Goal: Task Accomplishment & Management: Manage account settings

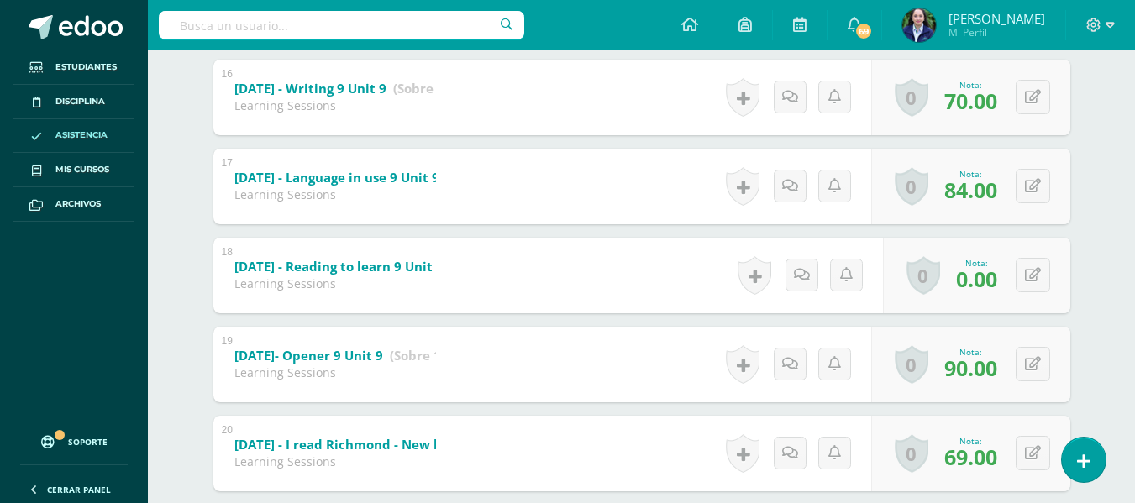
scroll to position [713, 0]
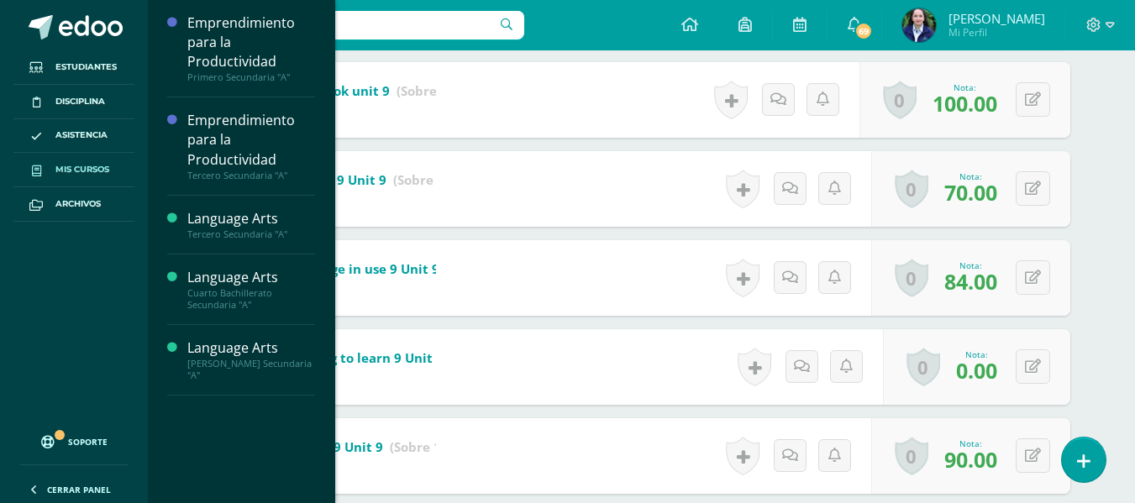
click at [99, 169] on span "Mis cursos" at bounding box center [82, 169] width 54 height 13
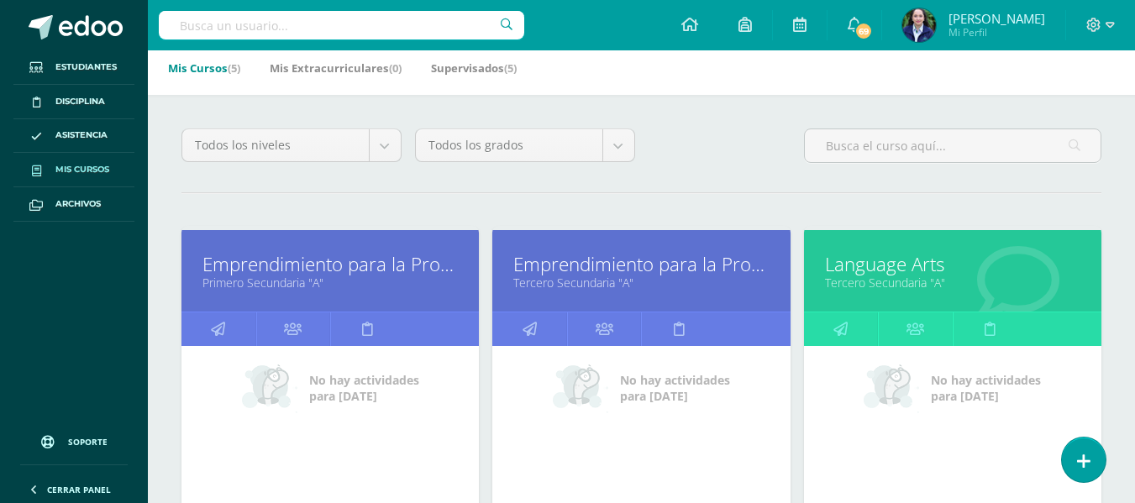
scroll to position [168, 0]
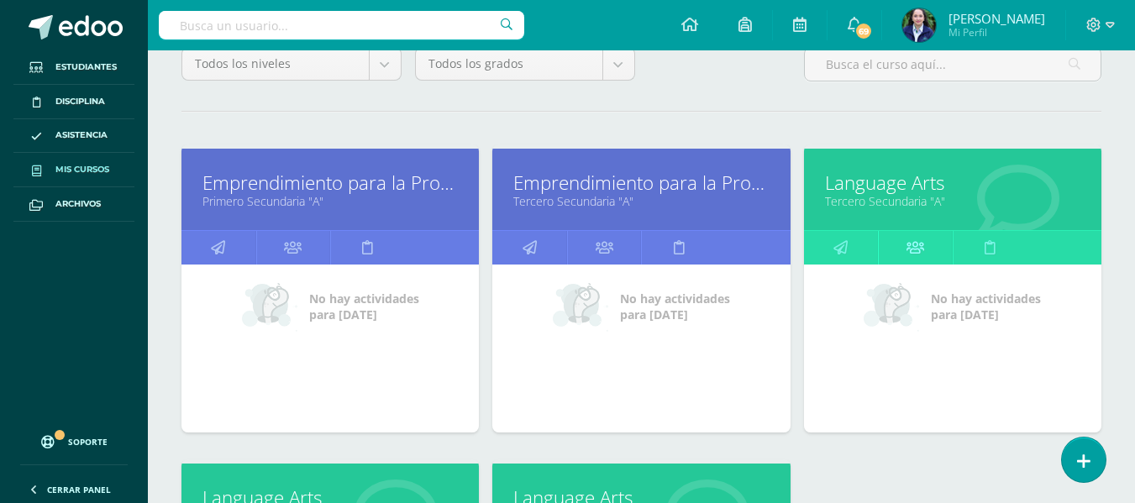
click at [916, 244] on icon at bounding box center [915, 247] width 18 height 33
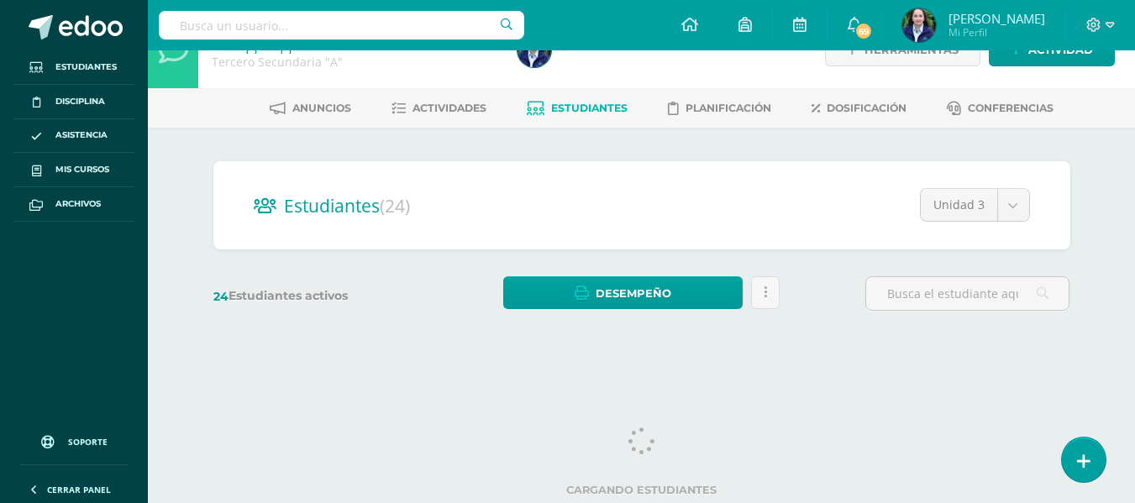
click at [703, 134] on div "Estudiantes (24) Unidad 3 Unidad 4 Unidad 2 Unidad 3 Unidad 1 24 Estudiantes ac…" at bounding box center [642, 244] width 924 height 233
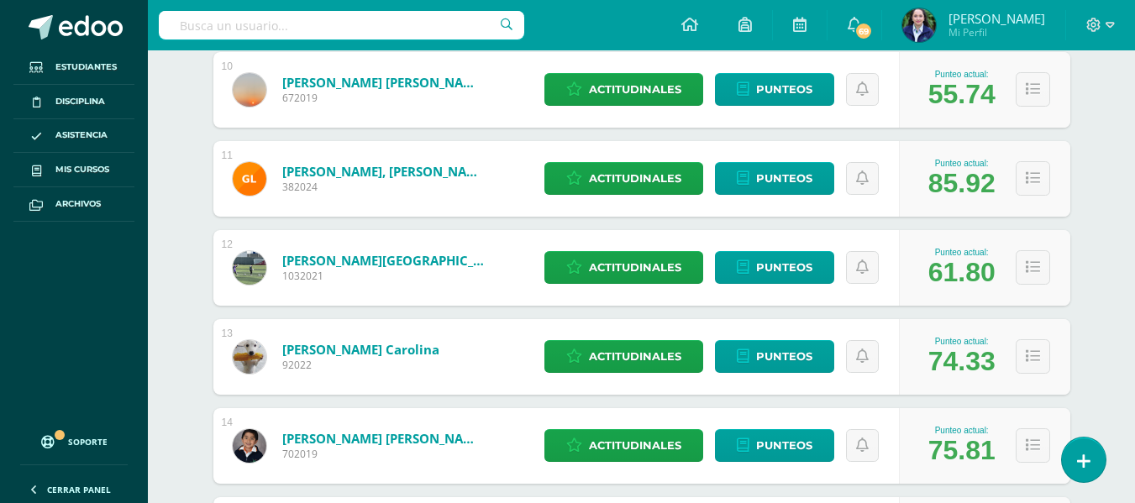
scroll to position [1260, 0]
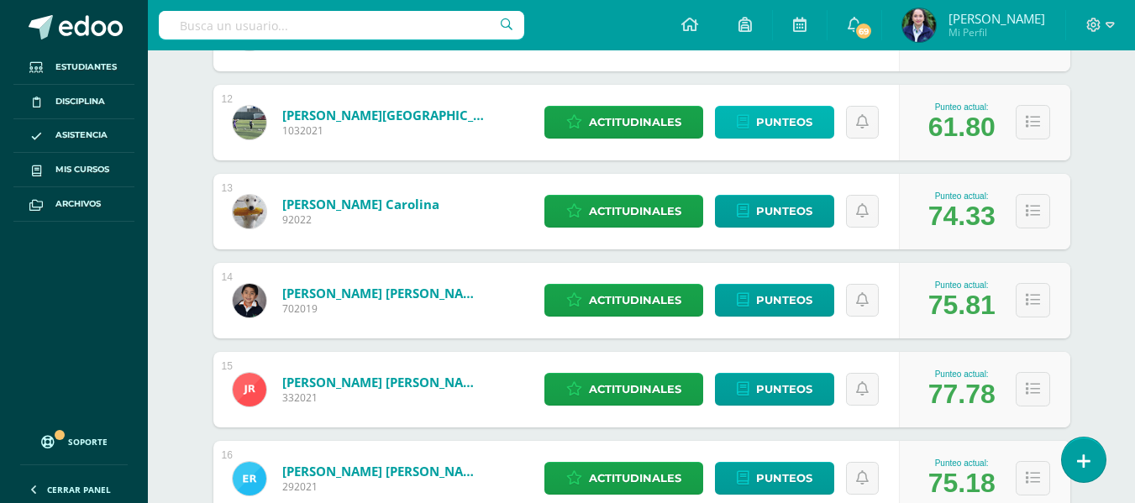
click at [772, 123] on span "Punteos" at bounding box center [784, 122] width 56 height 31
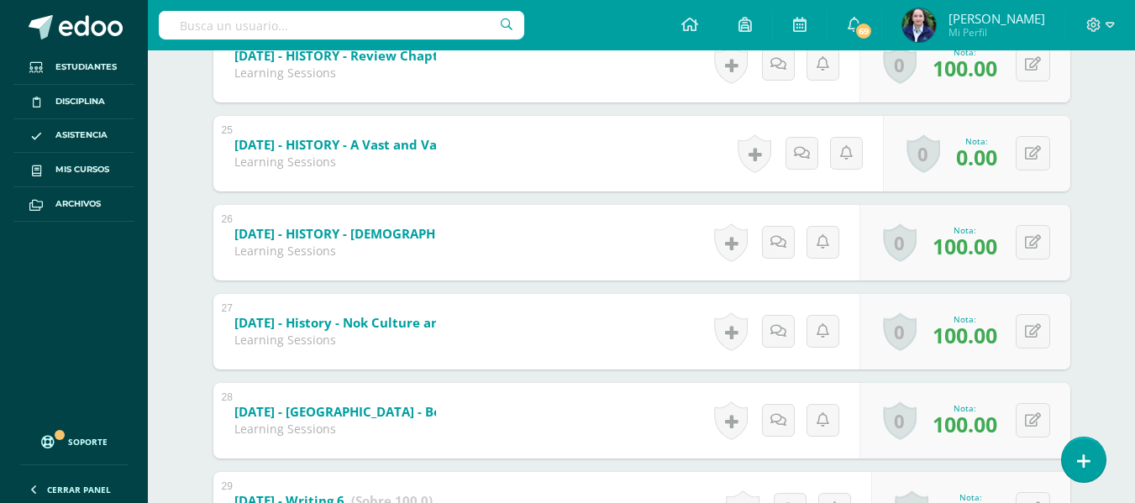
scroll to position [1520, 0]
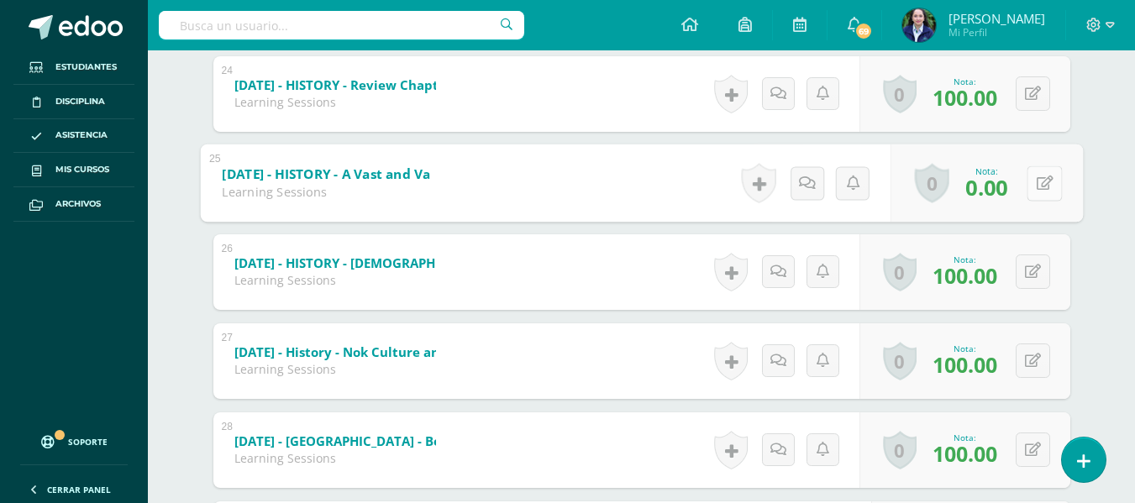
click at [1029, 181] on button at bounding box center [1043, 182] width 35 height 35
type input "100"
click at [998, 192] on icon at bounding box center [999, 188] width 15 height 14
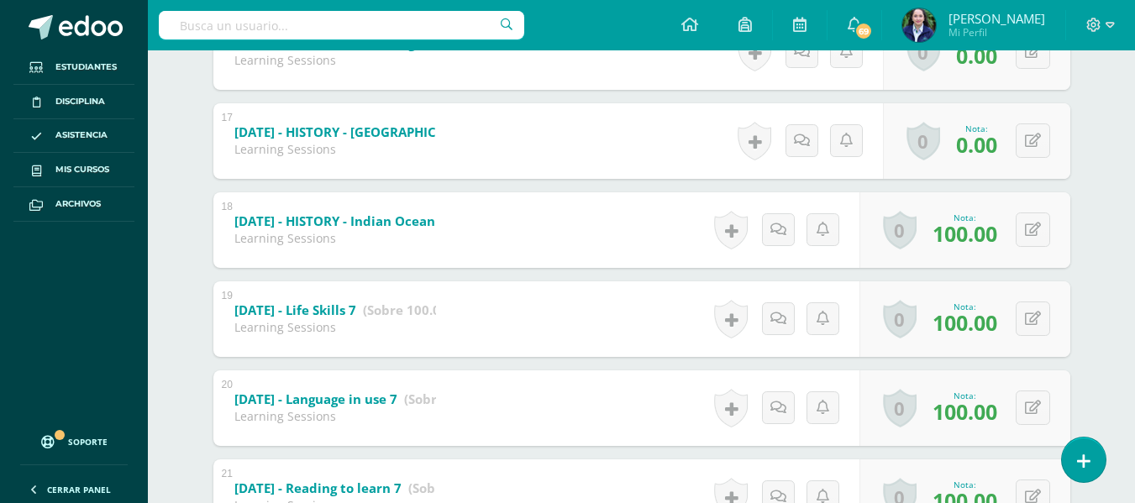
scroll to position [848, 0]
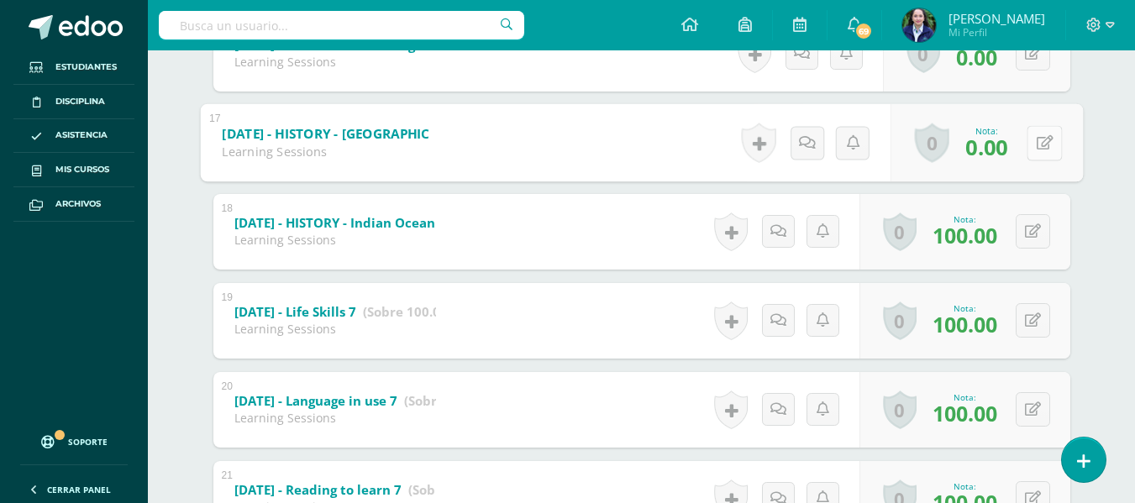
click at [1030, 139] on button at bounding box center [1043, 142] width 35 height 35
type input "100"
click at [997, 154] on icon at bounding box center [999, 148] width 15 height 14
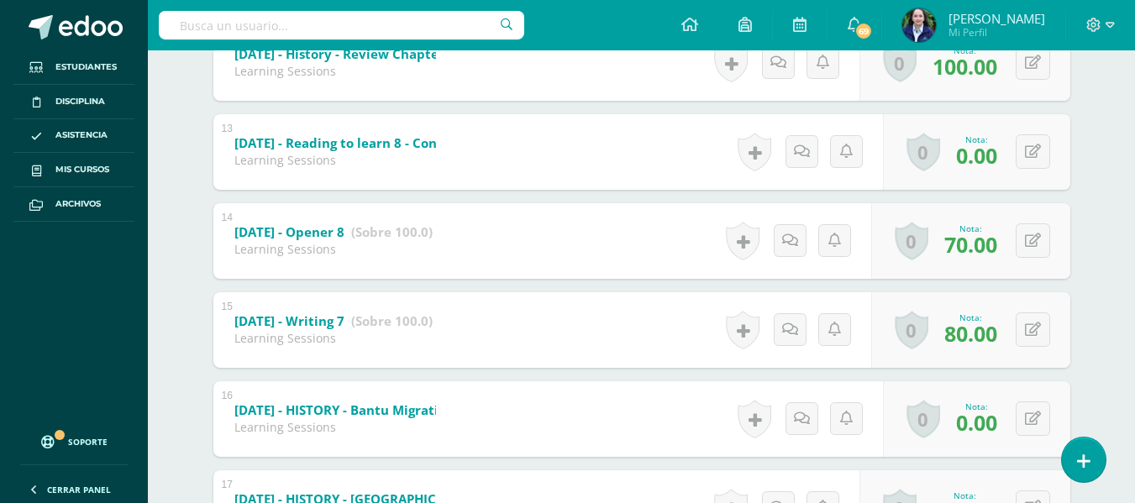
scroll to position [512, 0]
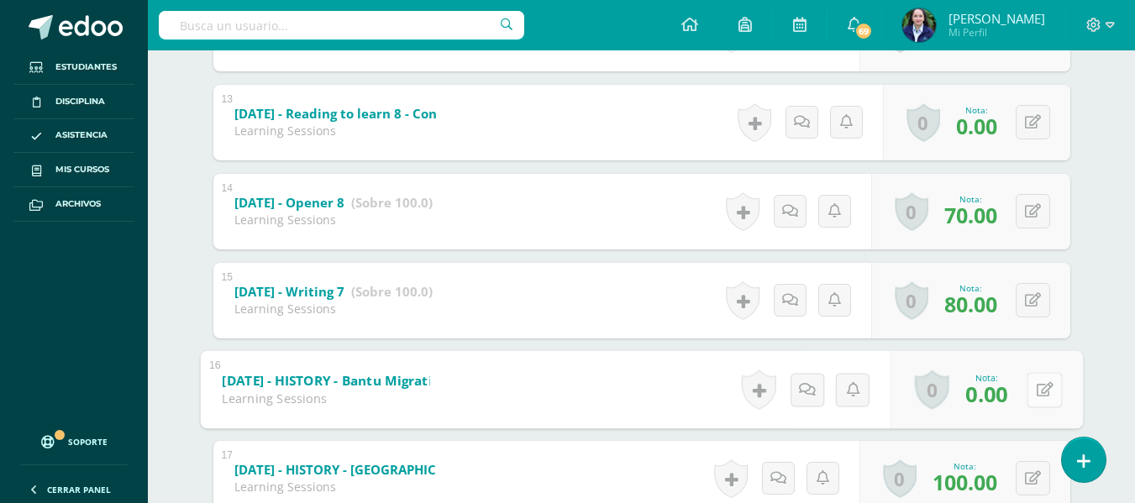
click at [1037, 385] on icon at bounding box center [1044, 389] width 17 height 14
type input "100"
click at [997, 392] on icon at bounding box center [999, 395] width 15 height 14
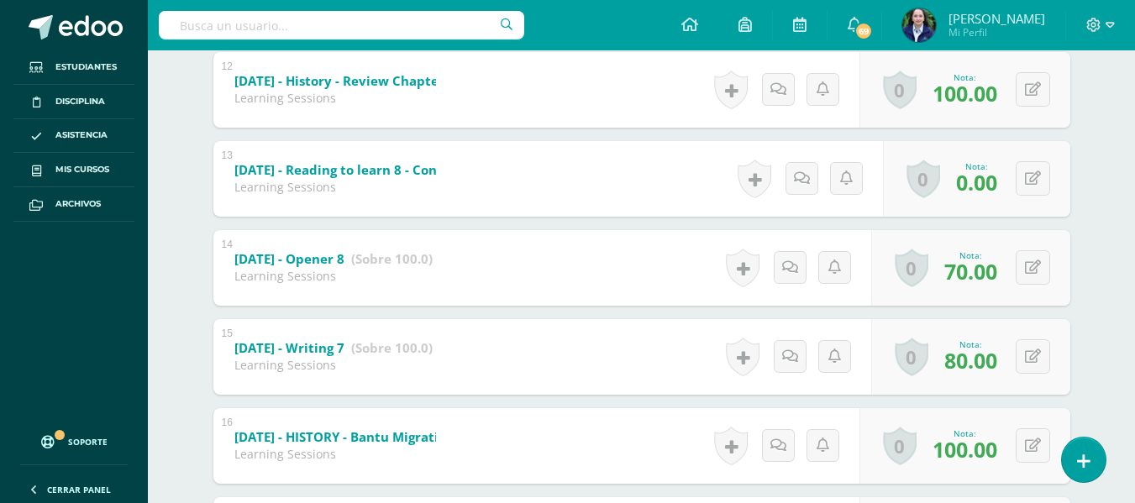
scroll to position [270, 0]
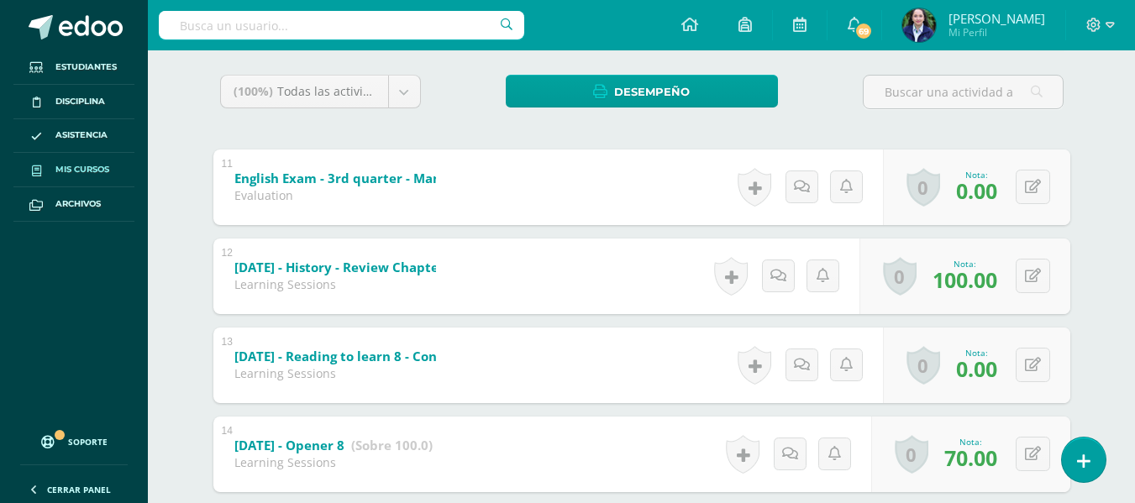
click at [83, 165] on span "Mis cursos" at bounding box center [82, 169] width 54 height 13
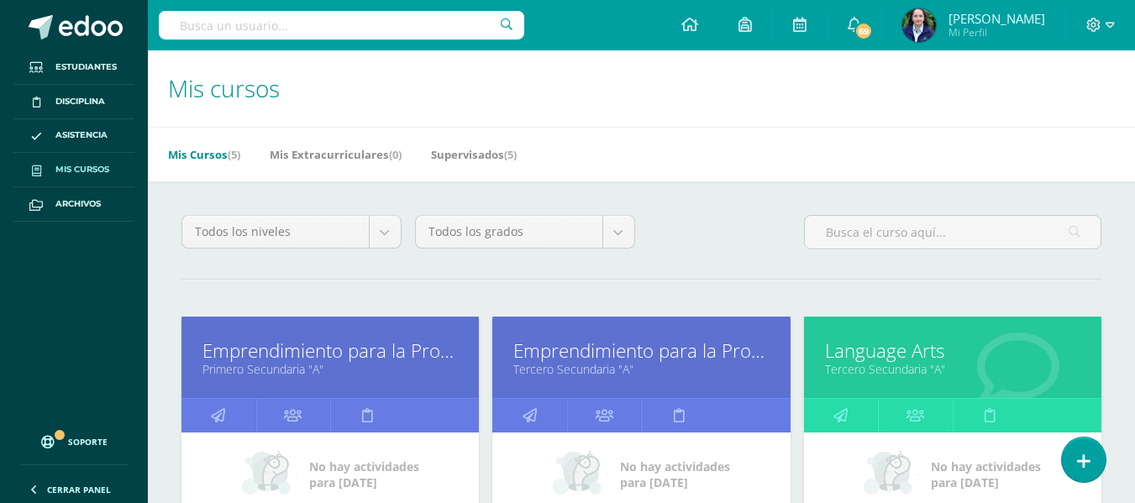
click at [734, 234] on div "Todos los niveles Todos los niveles Preprimaria [GEOGRAPHIC_DATA] Primaria Todo…" at bounding box center [641, 239] width 933 height 48
